Goal: Task Accomplishment & Management: Manage account settings

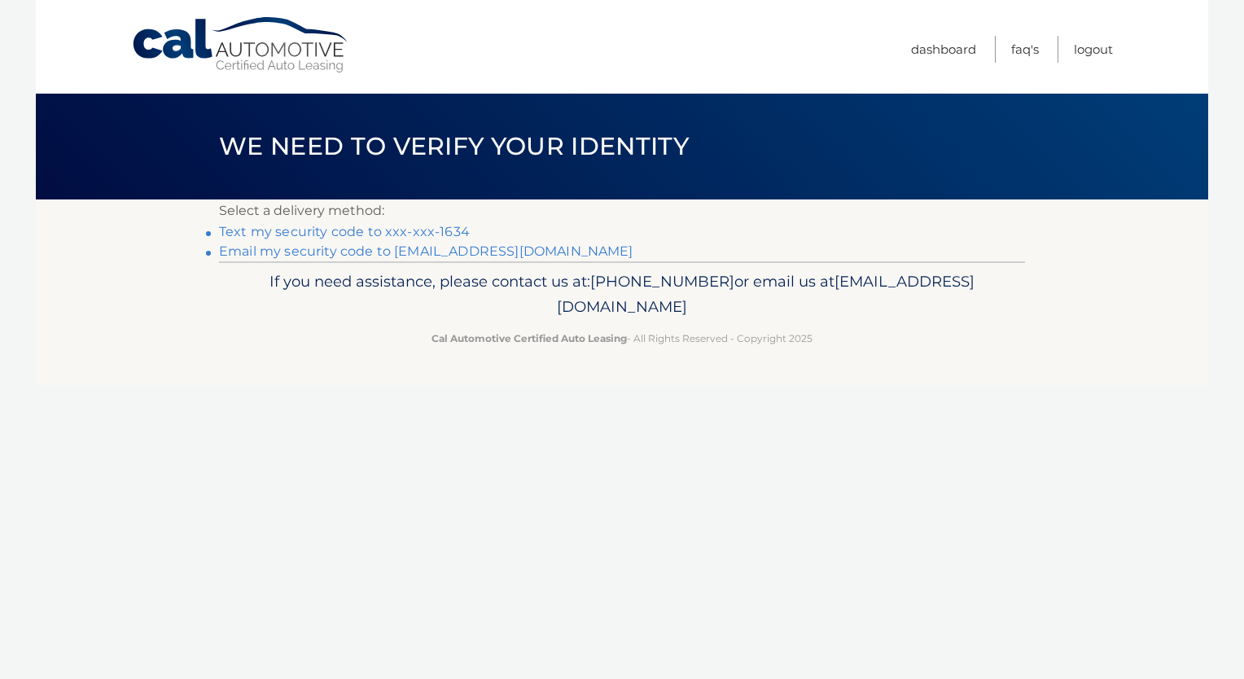
click at [425, 228] on link "Text my security code to xxx-xxx-1634" at bounding box center [344, 231] width 251 height 15
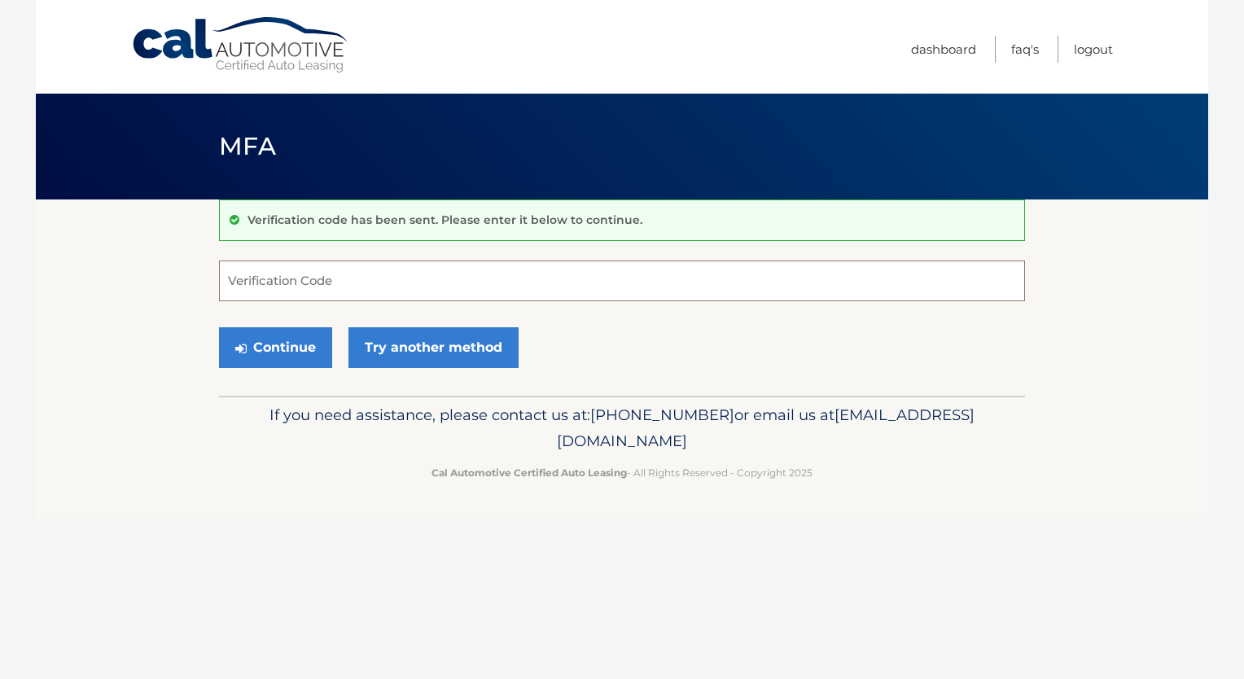
click at [339, 269] on input "Verification Code" at bounding box center [622, 281] width 806 height 41
type input "974658"
click at [247, 343] on button "Continue" at bounding box center [275, 347] width 113 height 41
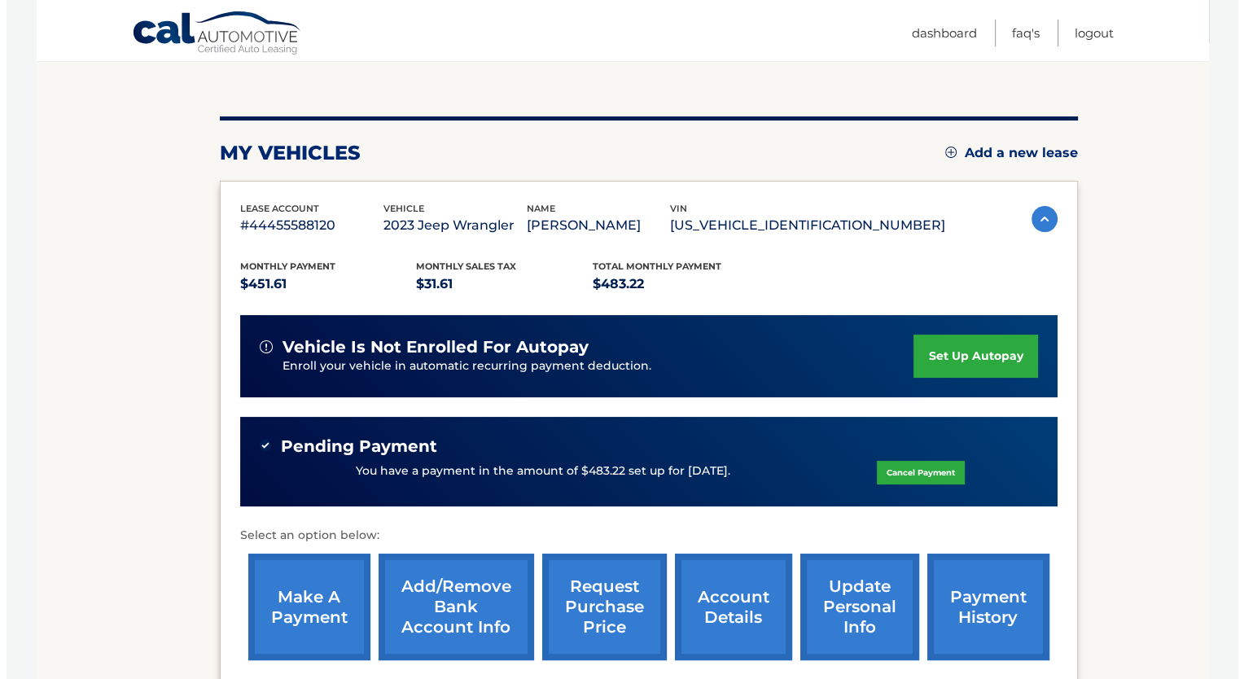
scroll to position [335, 0]
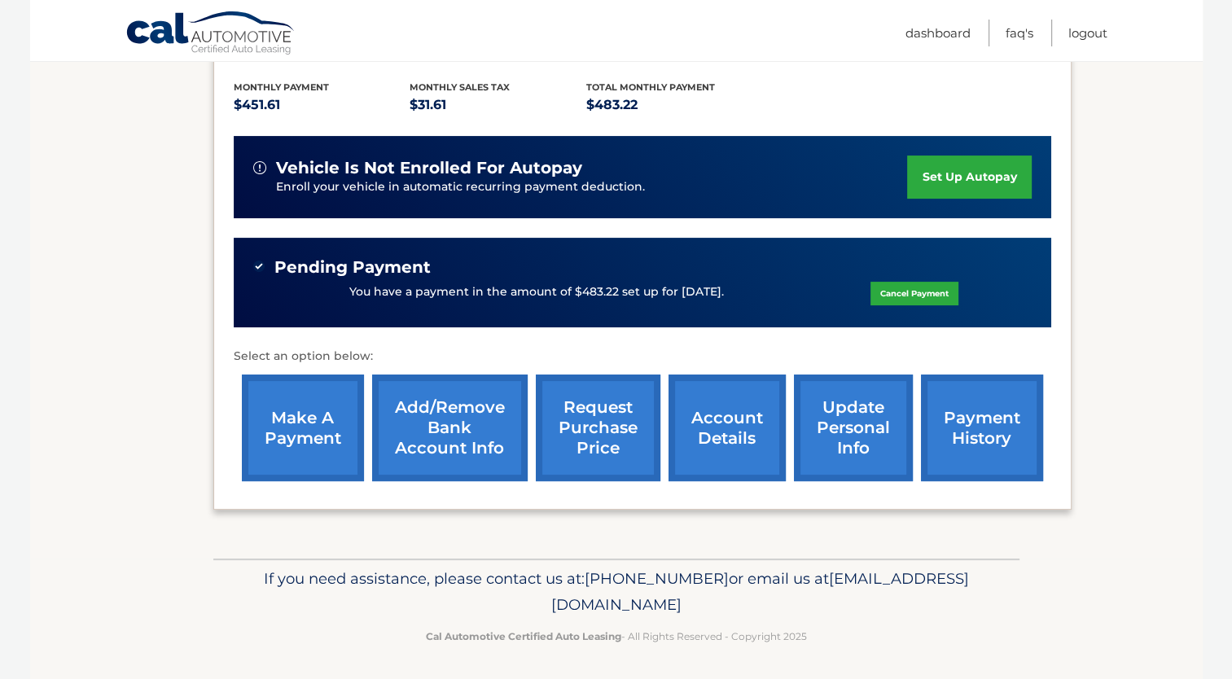
click at [582, 423] on link "request purchase price" at bounding box center [598, 427] width 125 height 107
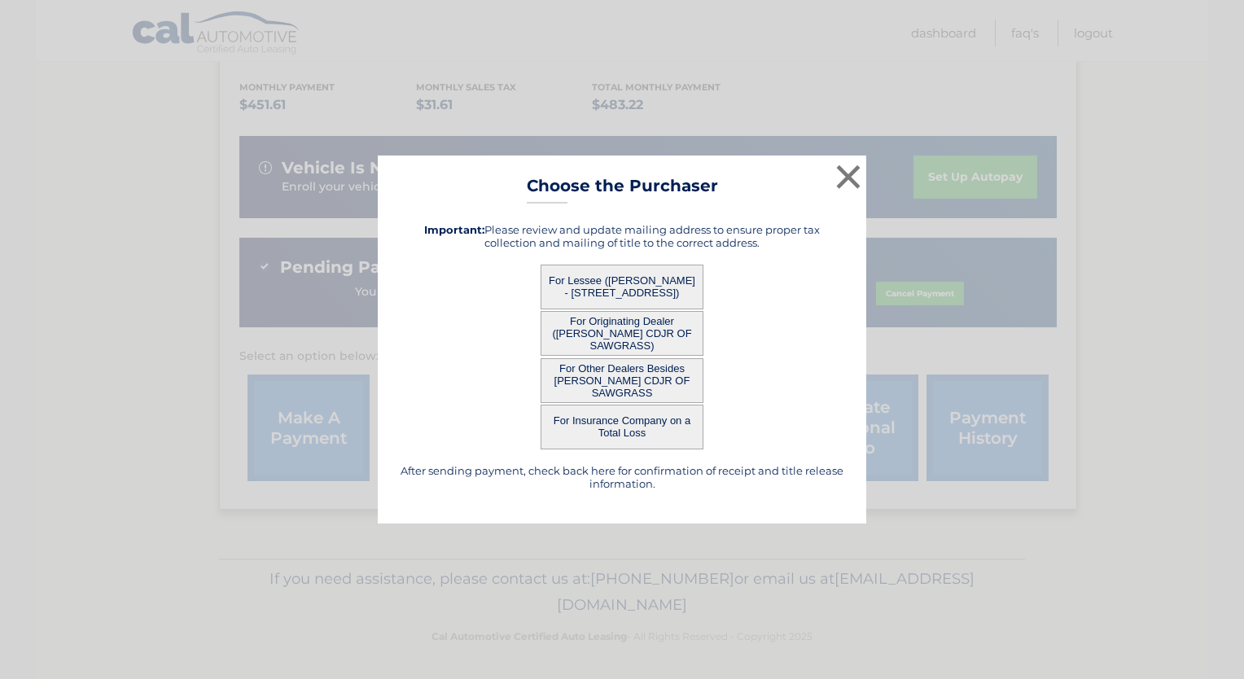
click at [627, 373] on button "For Other Dealers Besides ARRIGO CDJR OF SAWGRASS" at bounding box center [622, 380] width 163 height 45
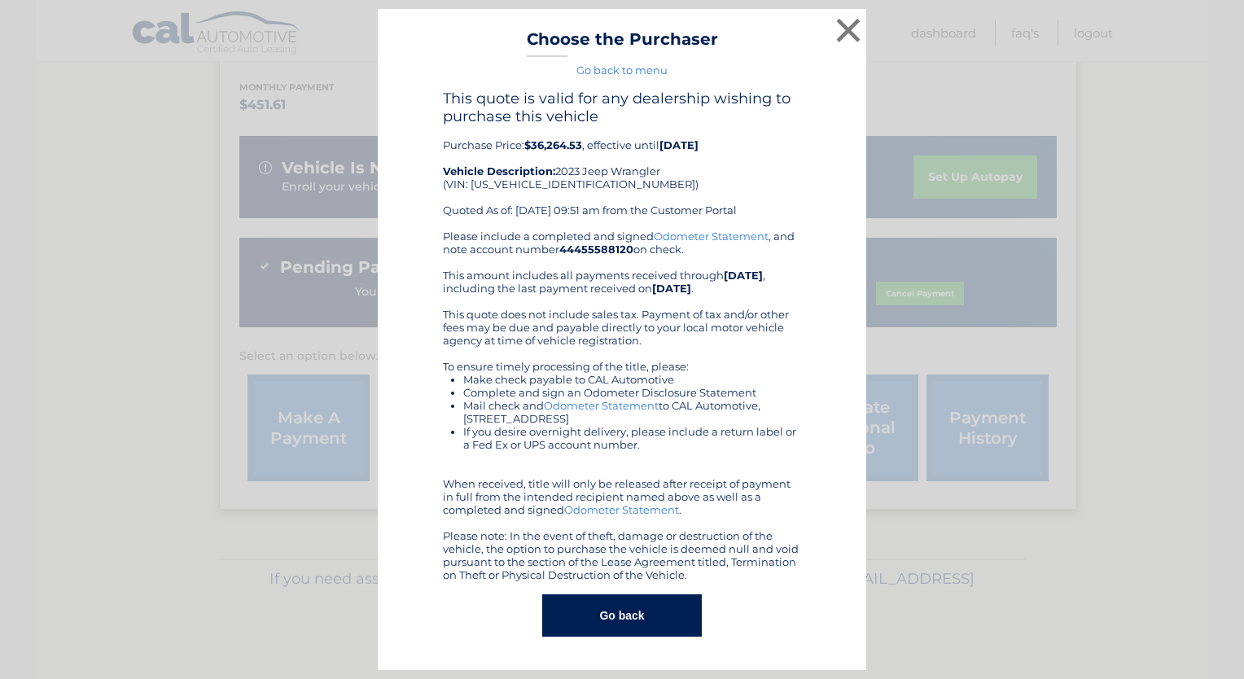
click at [640, 67] on link "Go back to menu" at bounding box center [621, 69] width 91 height 13
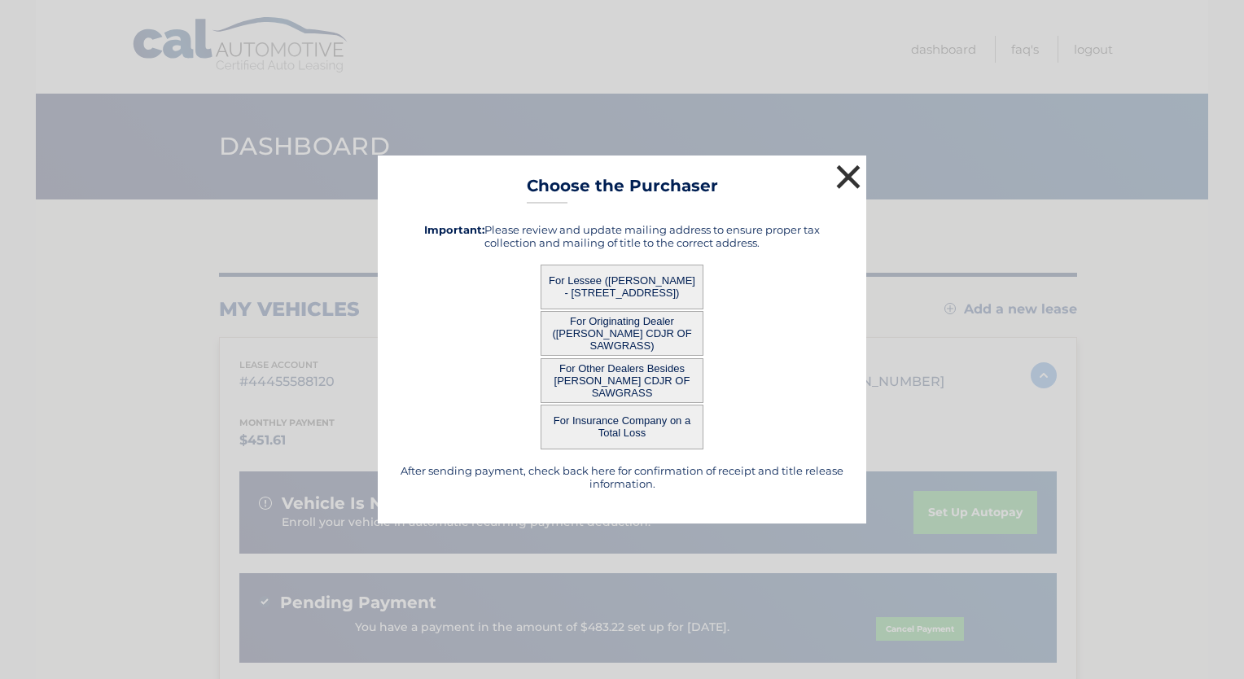
click at [852, 171] on button "×" at bounding box center [848, 176] width 33 height 33
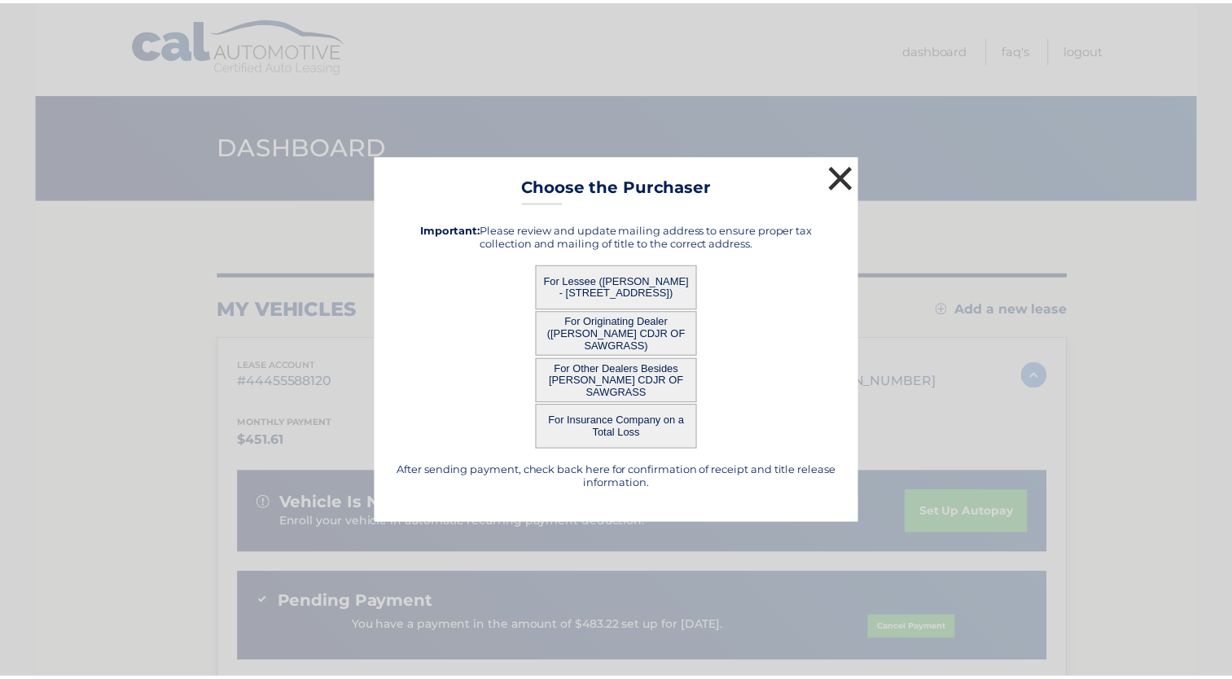
scroll to position [335, 0]
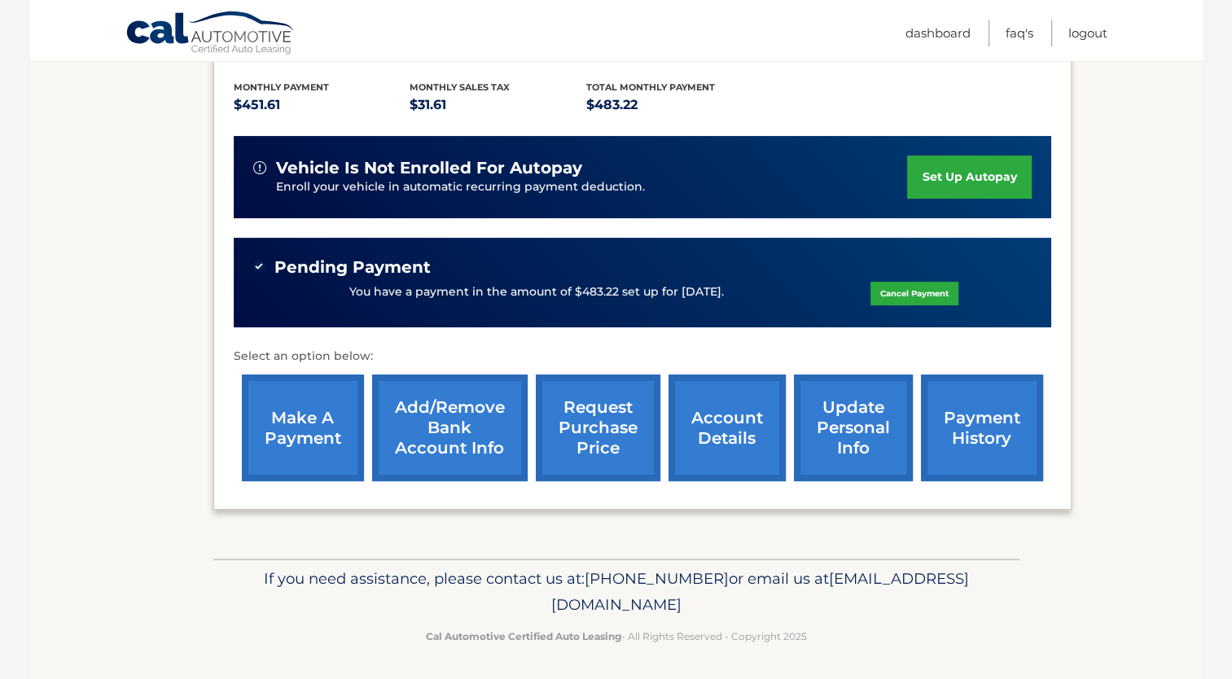
click at [974, 433] on link "payment history" at bounding box center [982, 427] width 122 height 107
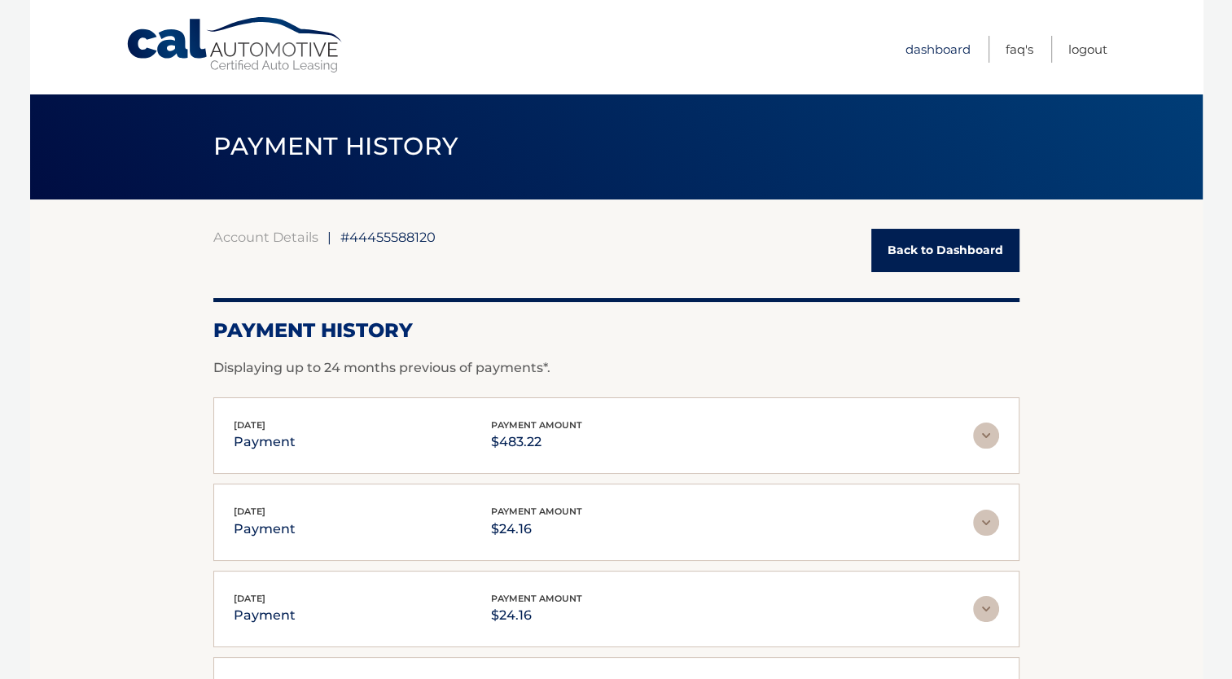
click at [913, 50] on link "Dashboard" at bounding box center [937, 49] width 65 height 27
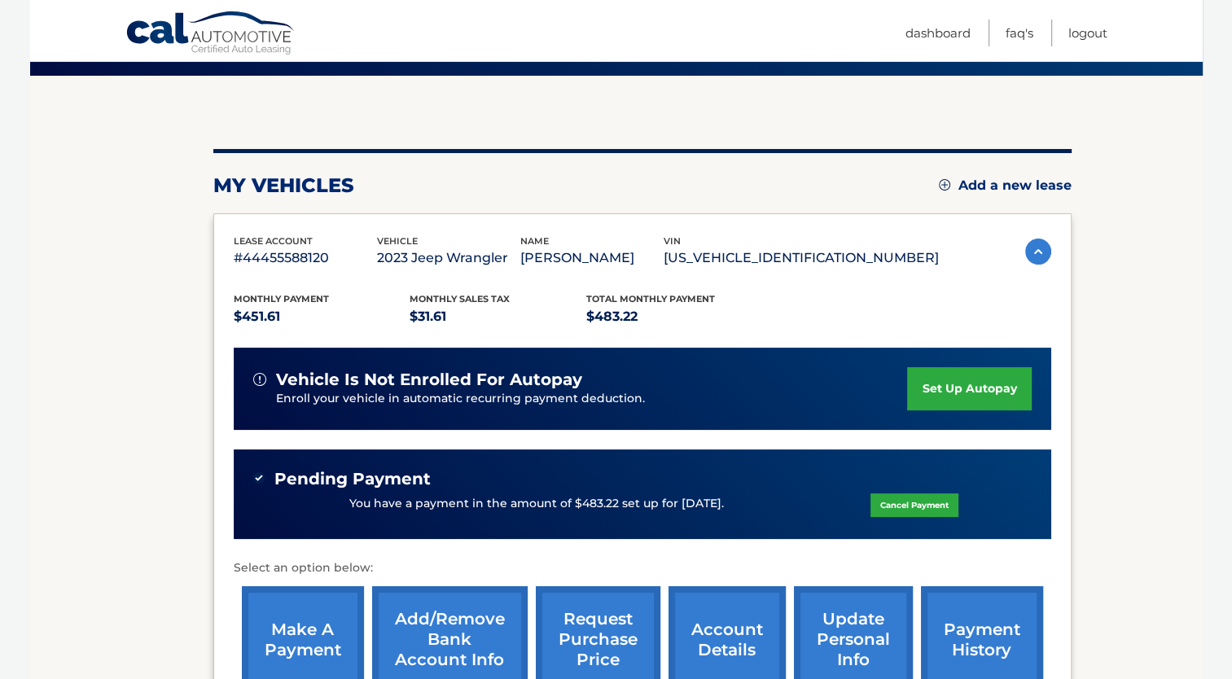
scroll to position [326, 0]
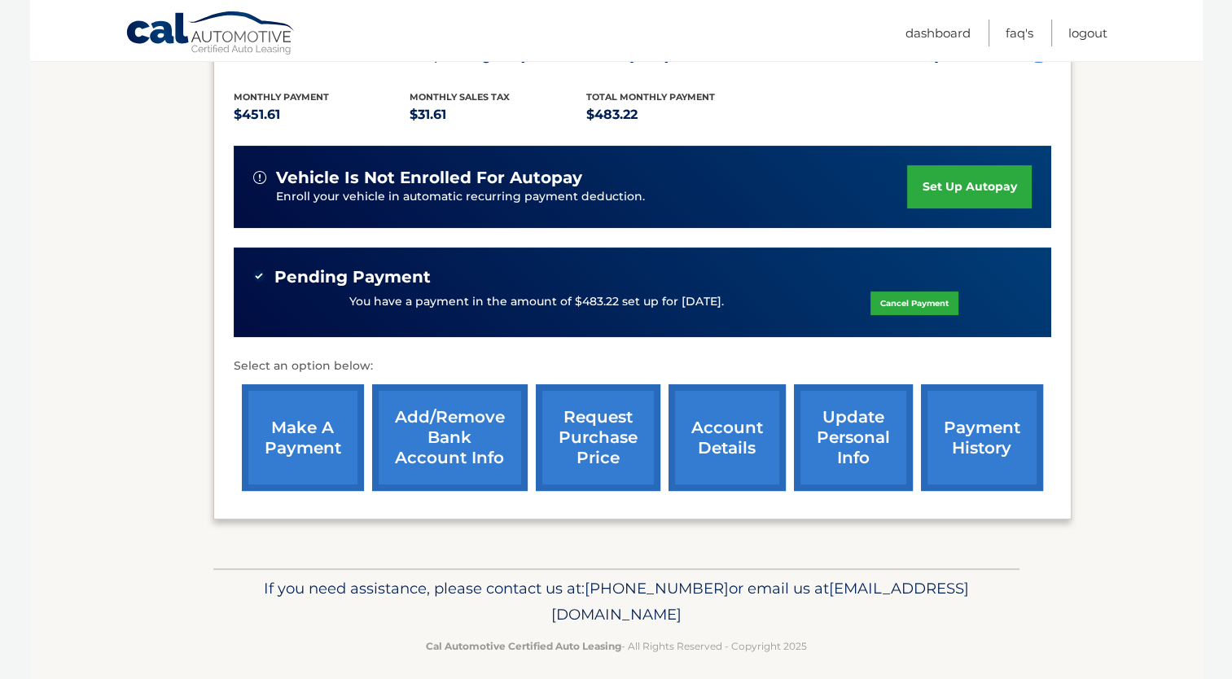
click at [981, 427] on link "payment history" at bounding box center [982, 437] width 122 height 107
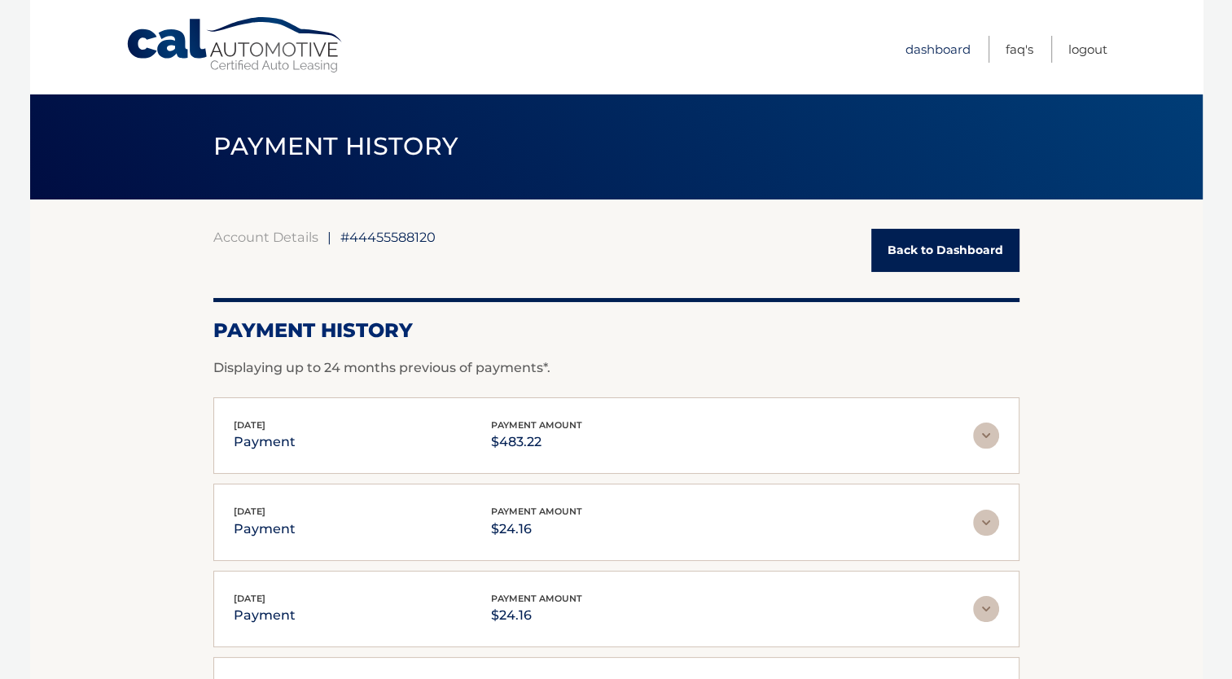
click at [936, 50] on link "Dashboard" at bounding box center [937, 49] width 65 height 27
